Goal: Find specific page/section: Find specific page/section

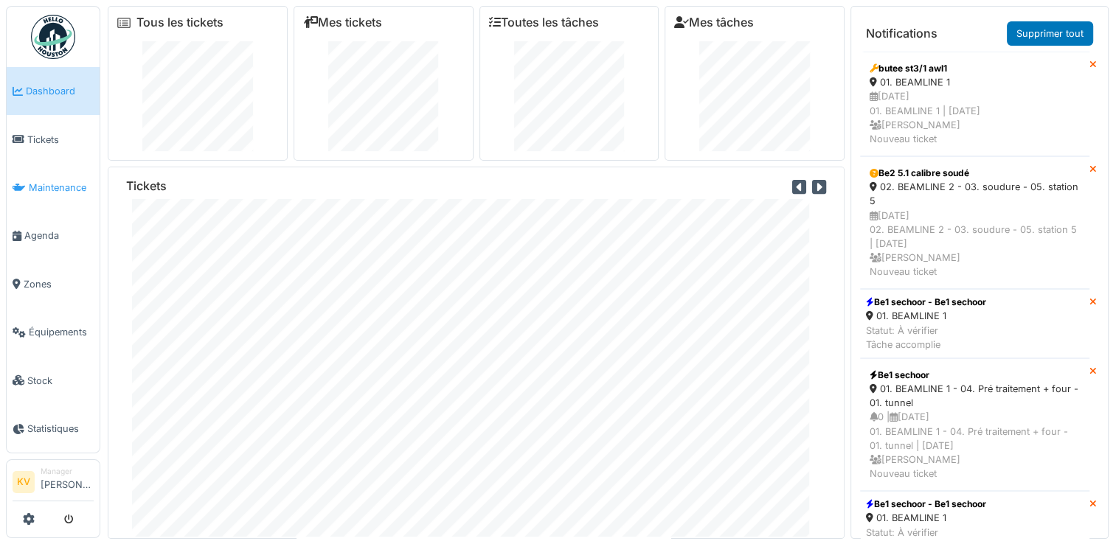
click at [43, 181] on span "Maintenance" at bounding box center [61, 188] width 65 height 14
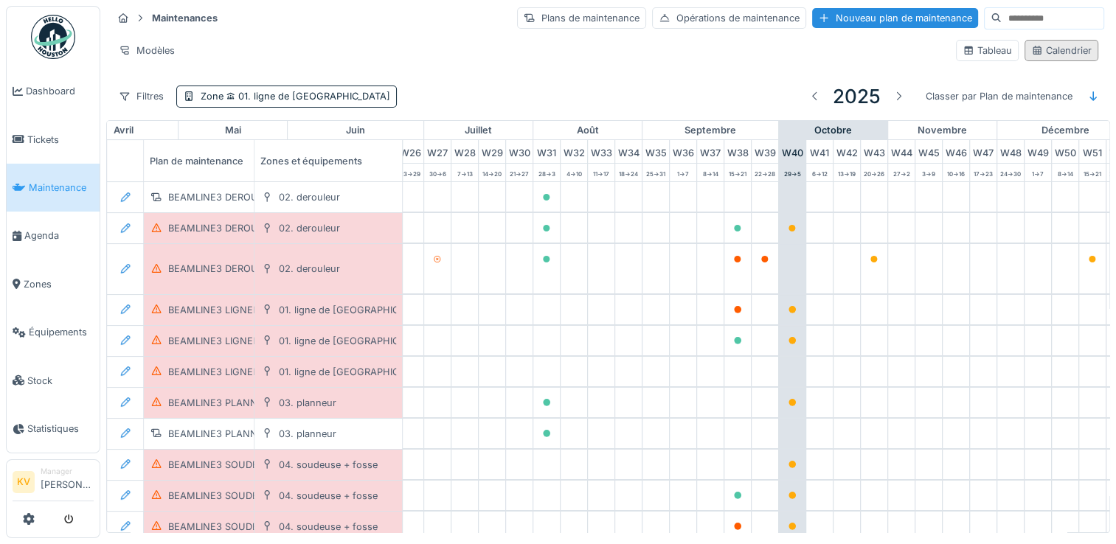
scroll to position [0, 772]
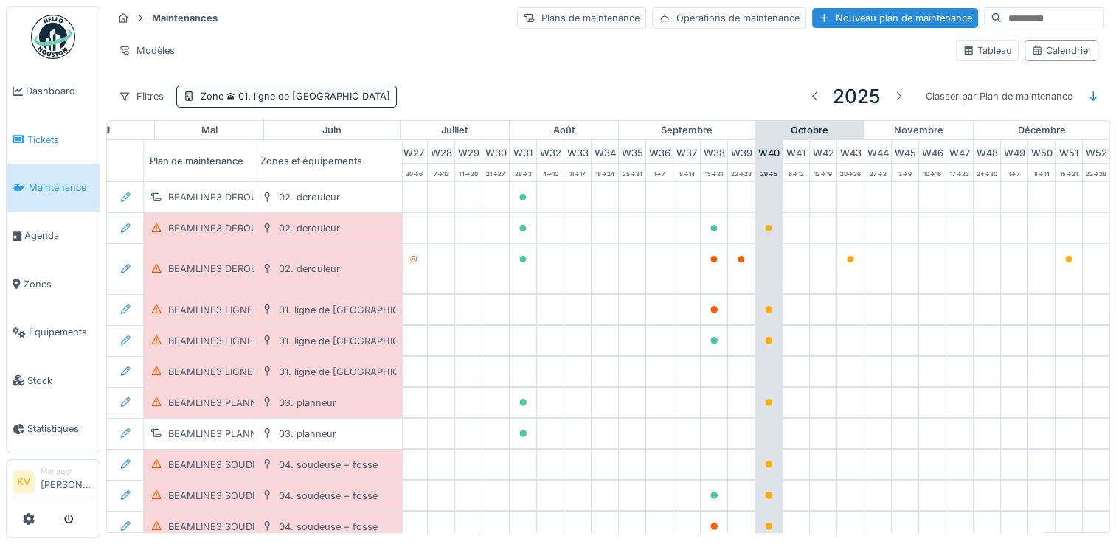
click at [34, 128] on link "Tickets" at bounding box center [53, 139] width 93 height 48
click at [35, 136] on span "Tickets" at bounding box center [60, 140] width 66 height 14
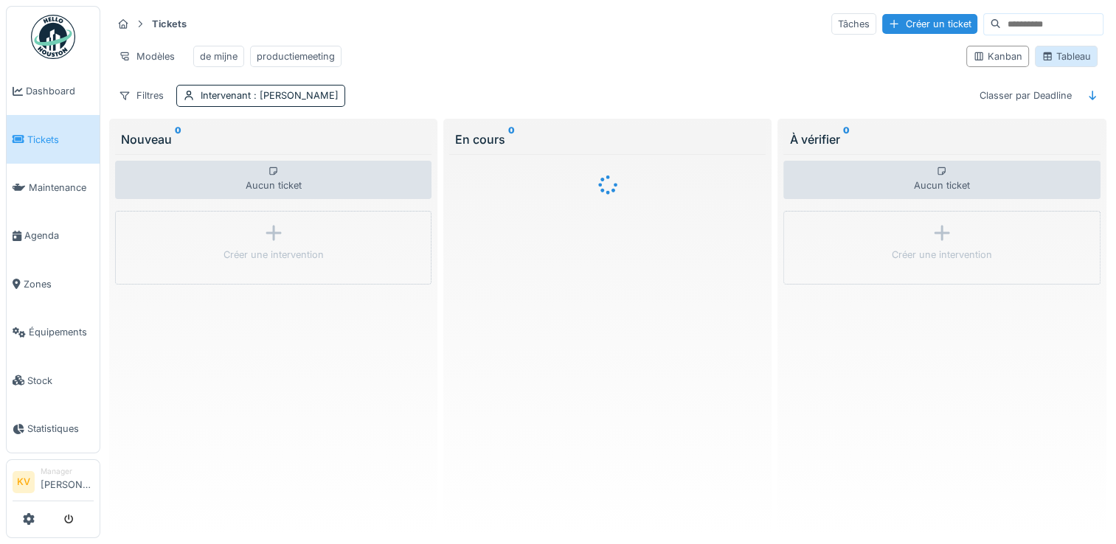
click at [1063, 60] on div "Tableau" at bounding box center [1065, 56] width 49 height 14
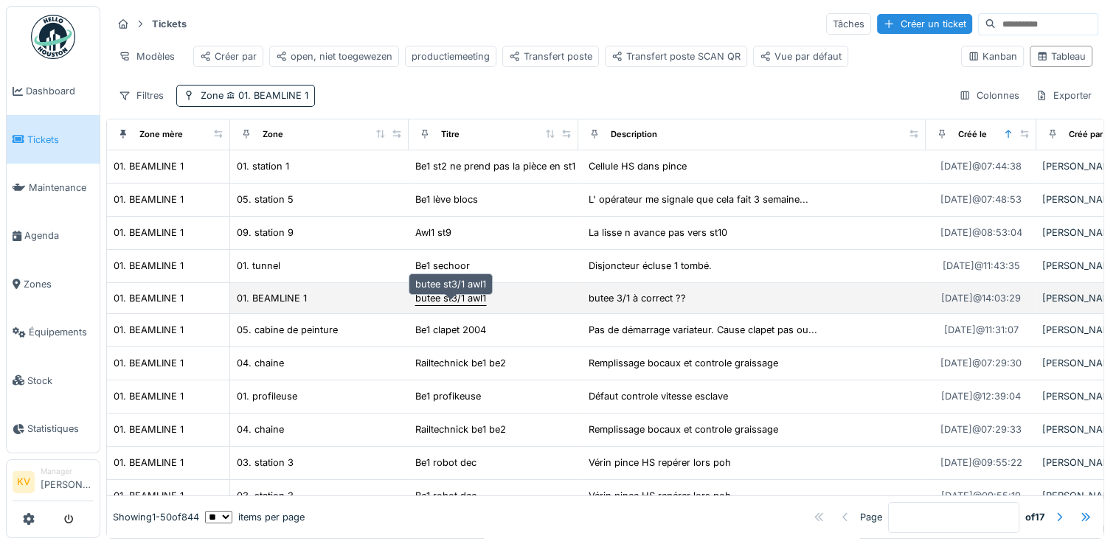
click at [447, 305] on div "butee st3/1 awl1" at bounding box center [450, 298] width 71 height 14
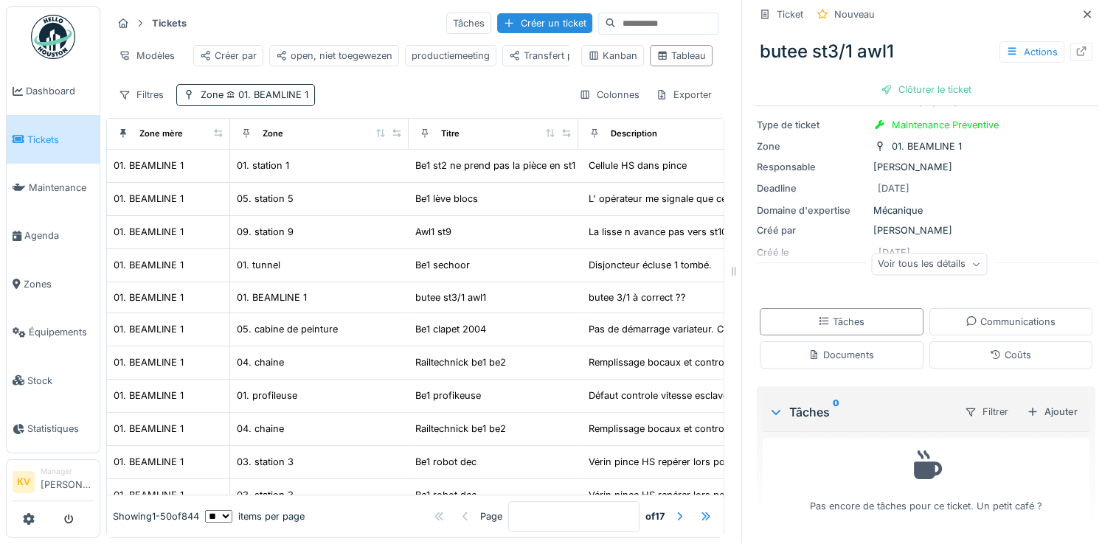
scroll to position [12, 0]
click at [793, 347] on div "Documents" at bounding box center [842, 354] width 164 height 27
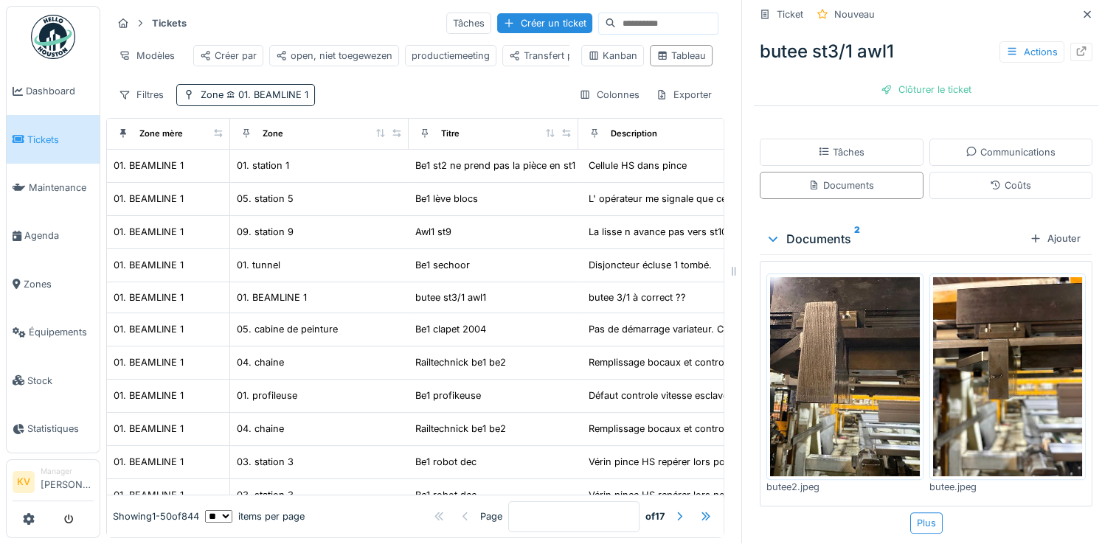
scroll to position [237, 0]
click at [824, 325] on img at bounding box center [845, 376] width 150 height 199
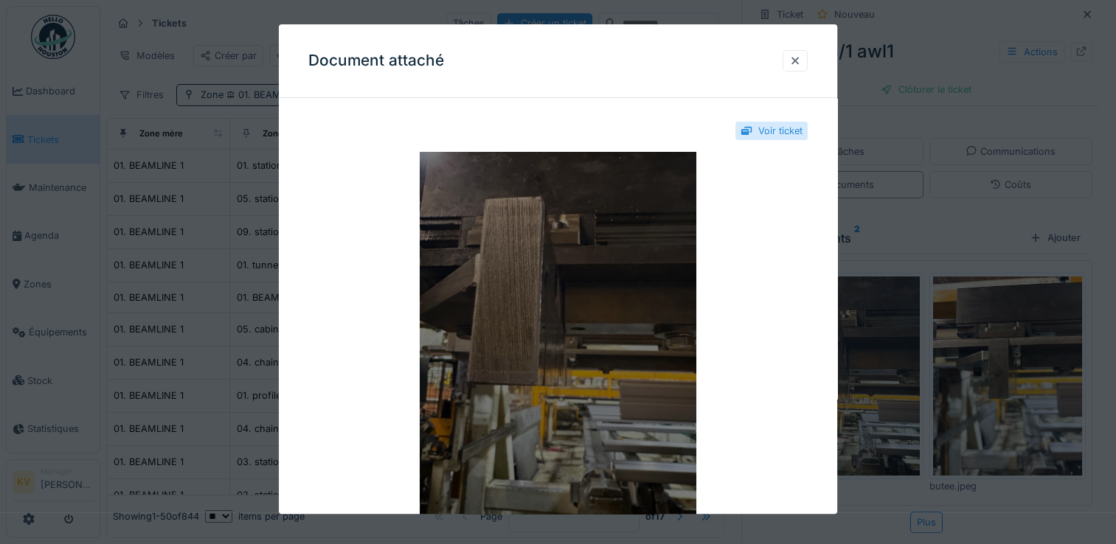
click at [615, 310] on img at bounding box center [557, 336] width 499 height 369
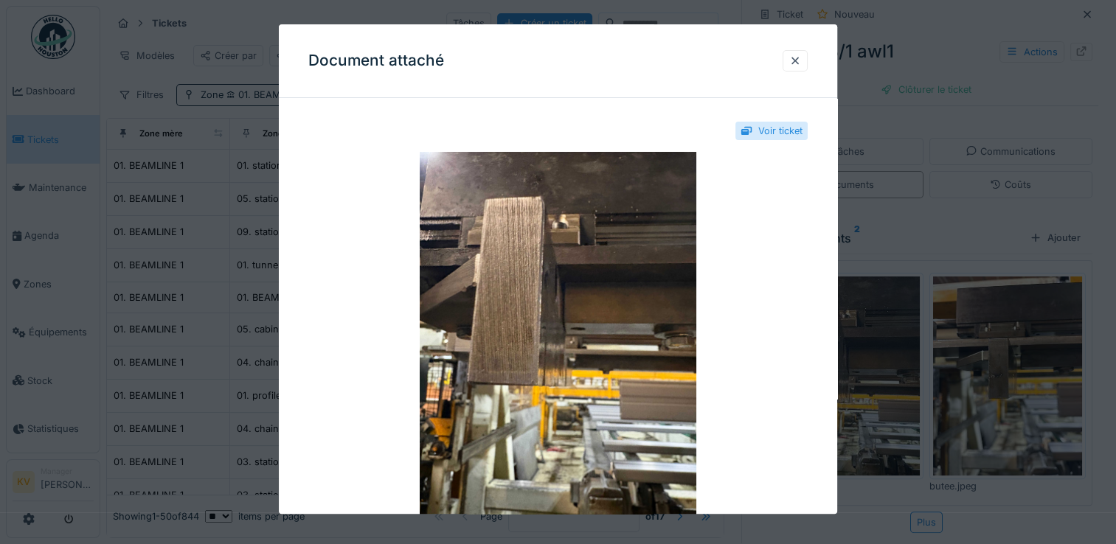
click at [994, 354] on div at bounding box center [558, 272] width 1116 height 544
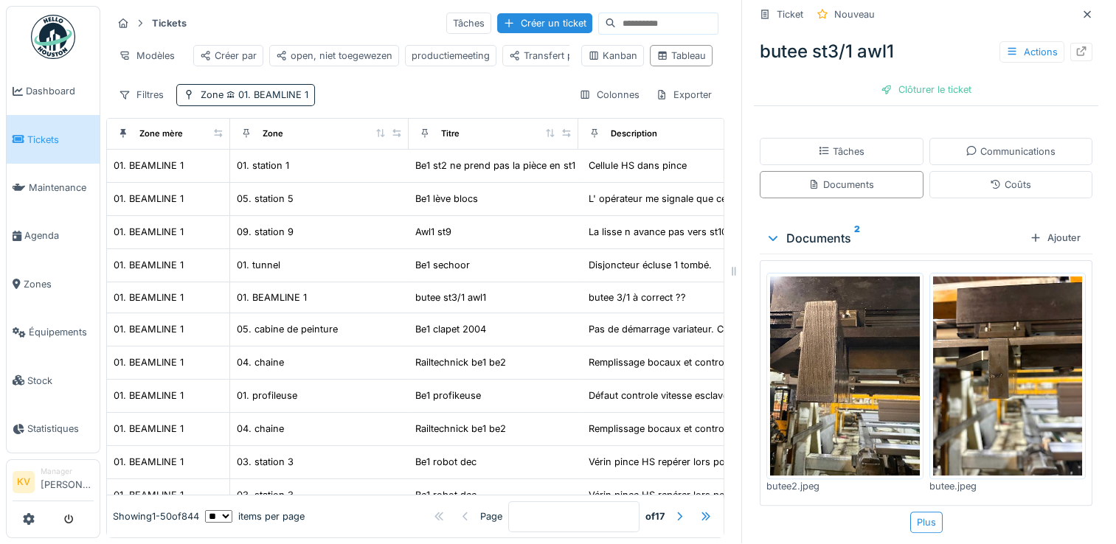
click at [1018, 347] on img at bounding box center [1008, 376] width 150 height 199
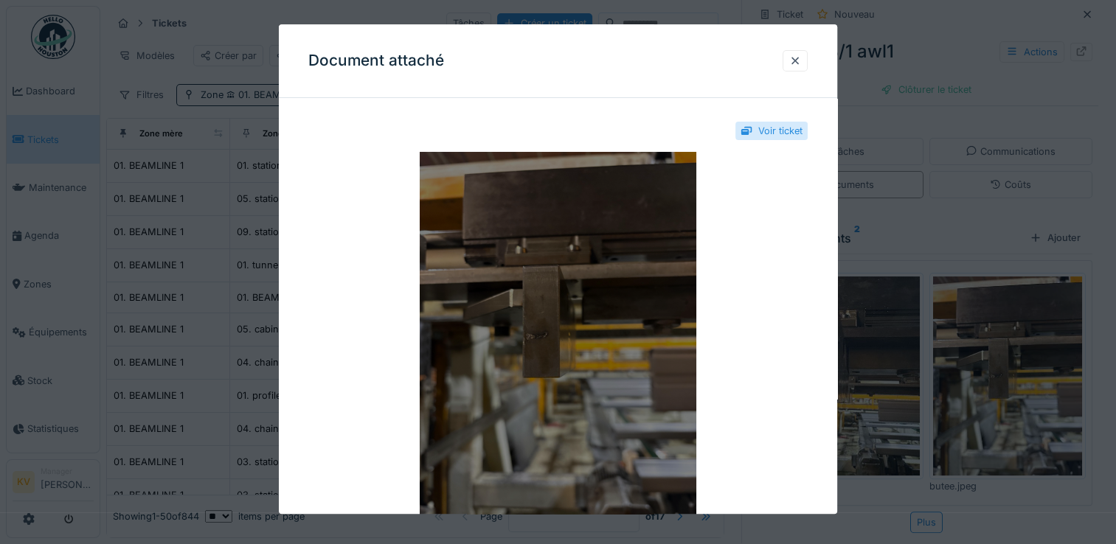
click at [599, 274] on img at bounding box center [557, 336] width 499 height 369
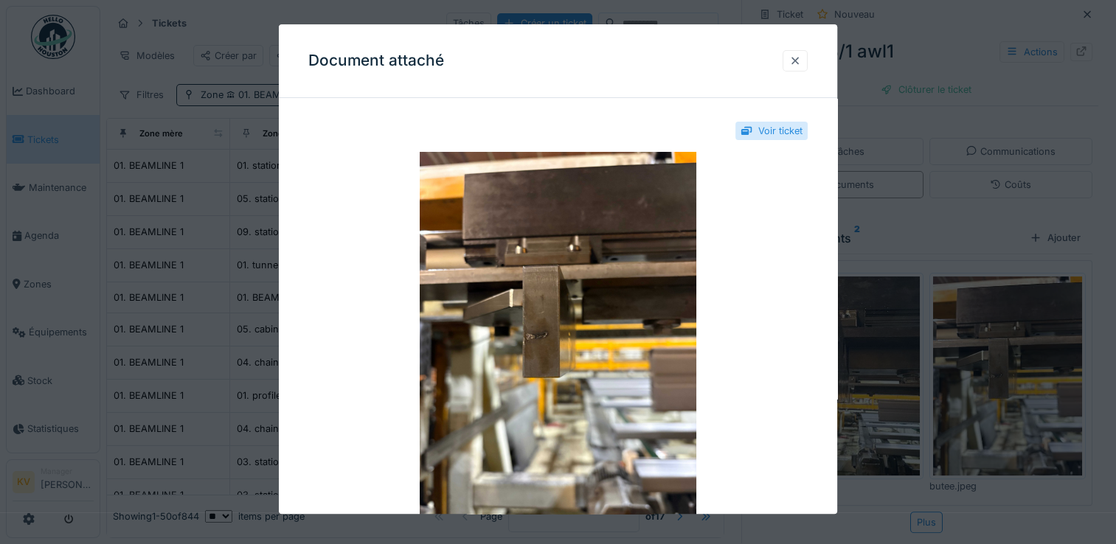
click at [798, 63] on div at bounding box center [795, 61] width 12 height 14
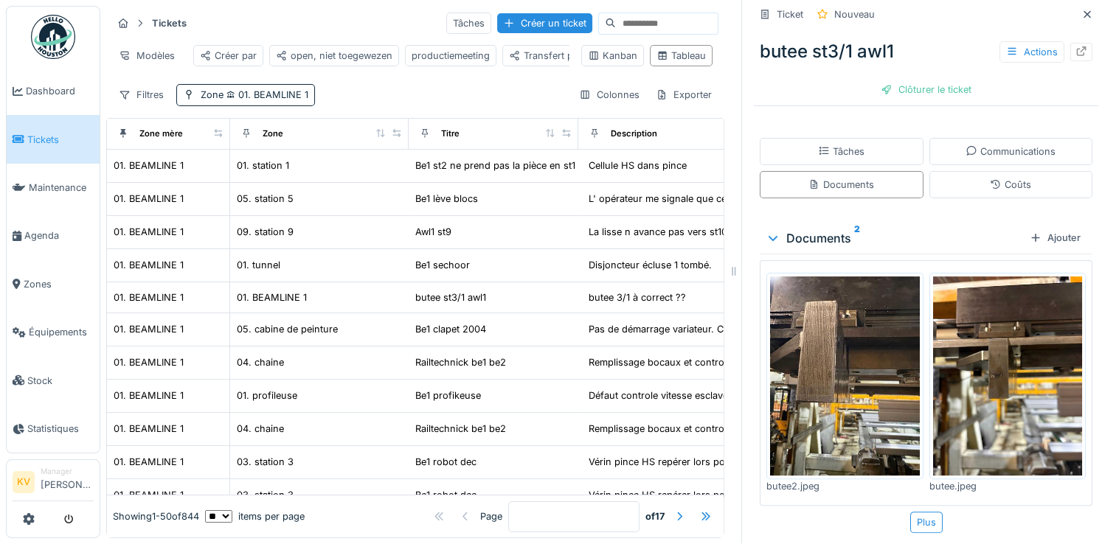
scroll to position [0, 0]
